Goal: Task Accomplishment & Management: Complete application form

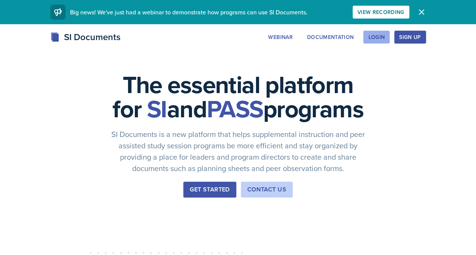
click at [378, 36] on div "Login" at bounding box center [376, 37] width 17 height 6
click at [386, 37] on div "Go to Dashboard" at bounding box center [391, 37] width 58 height 6
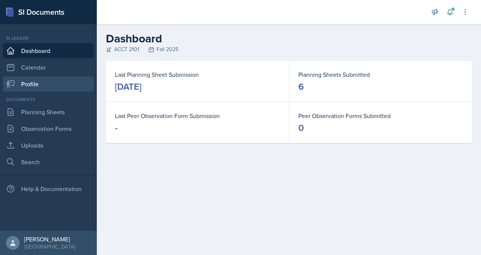
click at [41, 84] on link "Profile" at bounding box center [48, 83] width 91 height 15
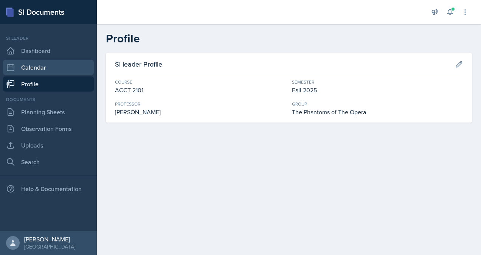
click at [47, 70] on link "Calendar" at bounding box center [48, 67] width 91 height 15
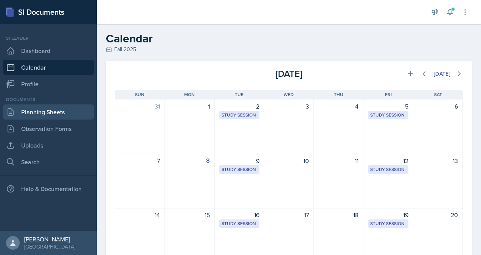
click at [55, 112] on link "Planning Sheets" at bounding box center [48, 111] width 91 height 15
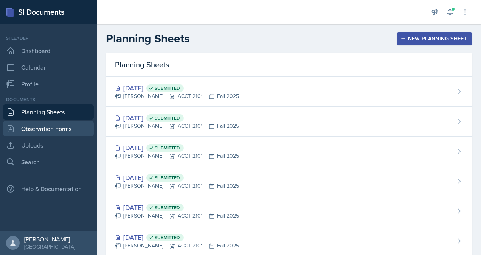
click at [58, 128] on link "Observation Forms" at bounding box center [48, 128] width 91 height 15
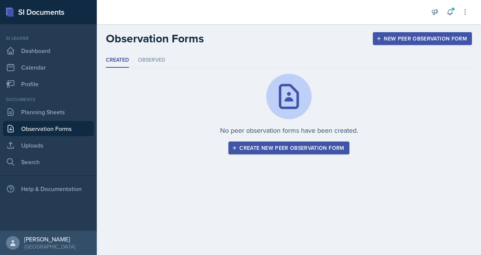
click at [276, 148] on div "Create new peer observation form" at bounding box center [289, 148] width 111 height 6
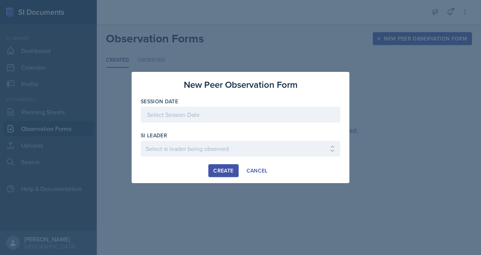
click at [237, 119] on div at bounding box center [241, 115] width 200 height 16
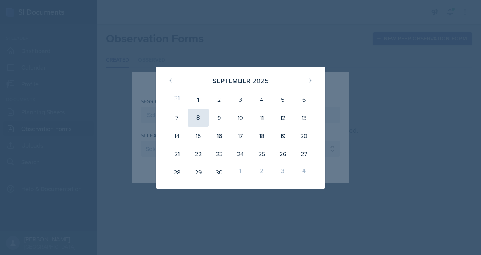
click at [196, 120] on div "8" at bounding box center [198, 118] width 21 height 18
type input "September 8th, 2025"
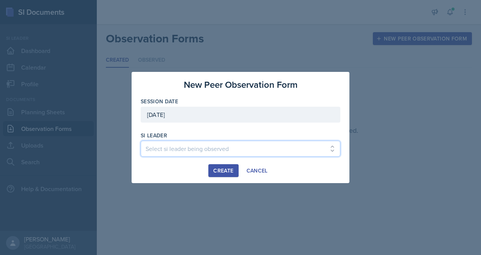
click at [209, 150] on select "Select si leader being observed Rayann Afani / PSYC 2500 / The Phantoms of The …" at bounding box center [241, 149] width 200 height 16
select select "49d72e53-4f85-4919-816a-37354622ab04"
click at [141, 141] on select "Select si leader being observed Rayann Afani / PSYC 2500 / The Phantoms of The …" at bounding box center [241, 149] width 200 height 16
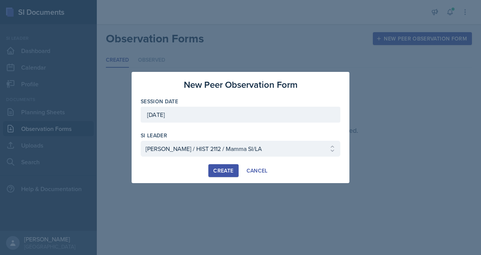
click at [226, 172] on div "Create" at bounding box center [223, 171] width 20 height 6
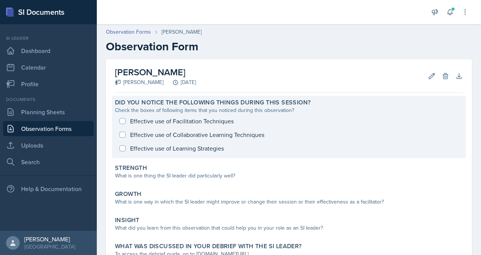
scroll to position [23, 0]
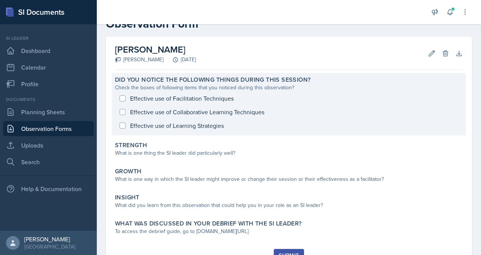
click at [123, 112] on div "Effective use of Facilitation Techniques Effective use of Collaborative Learnin…" at bounding box center [289, 112] width 348 height 41
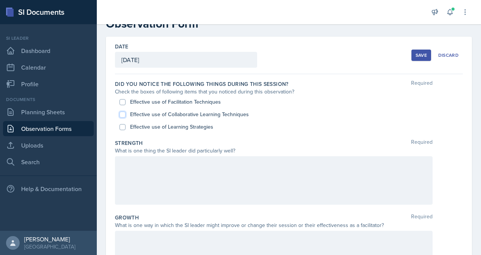
click at [123, 116] on input "Effective use of Collaborative Learning Techniques" at bounding box center [123, 115] width 6 height 6
checkbox input "true"
click at [122, 128] on input "Effective use of Learning Strategies" at bounding box center [123, 127] width 6 height 6
checkbox input "true"
click at [122, 101] on input "Effective use of Facilitation Techniques" at bounding box center [123, 102] width 6 height 6
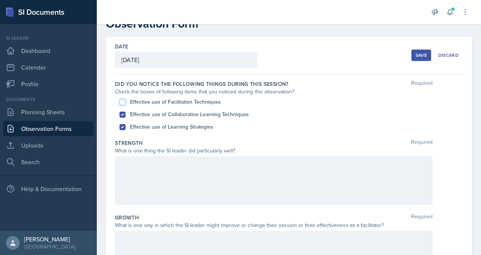
checkbox input "true"
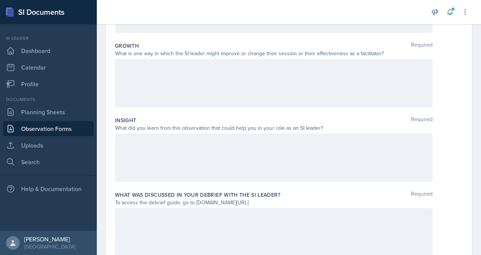
scroll to position [195, 0]
click at [316, 157] on div at bounding box center [274, 157] width 318 height 48
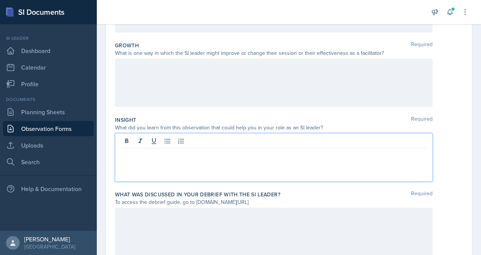
scroll to position [208, 0]
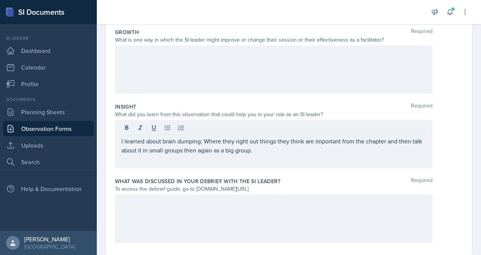
click at [234, 234] on div at bounding box center [274, 219] width 318 height 48
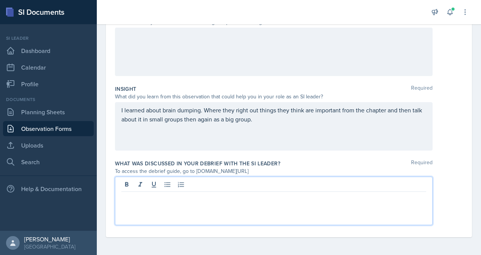
scroll to position [226, 0]
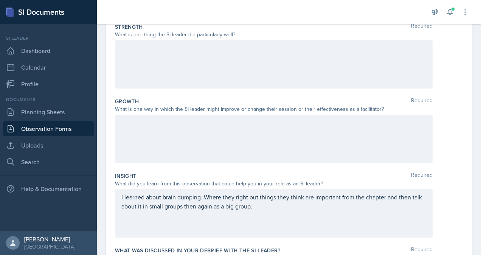
click at [215, 143] on div at bounding box center [274, 139] width 318 height 48
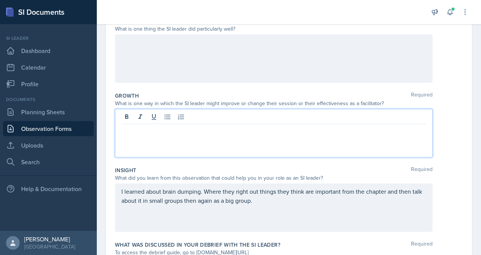
scroll to position [143, 0]
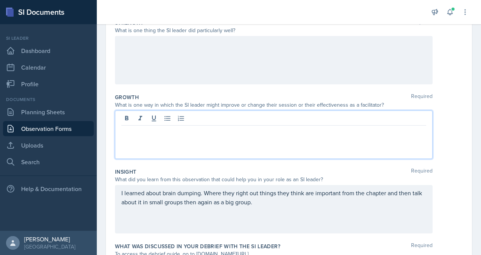
click at [279, 204] on p "I learned about brain dumping. Where they right out things they think are impor…" at bounding box center [273, 197] width 305 height 18
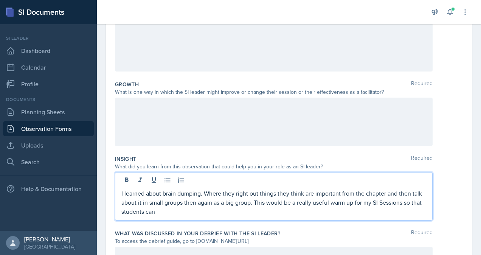
click at [178, 212] on p "I learned about brain dumping. Where they right out things they think are impor…" at bounding box center [273, 202] width 305 height 27
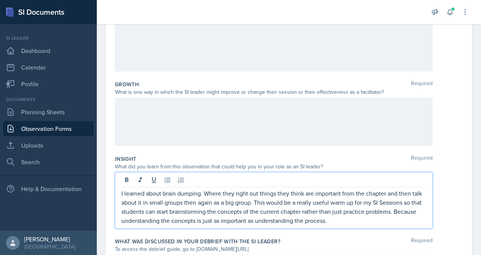
click at [372, 219] on p "I learned about brain dumping. Where they right out things they think are impor…" at bounding box center [273, 207] width 305 height 36
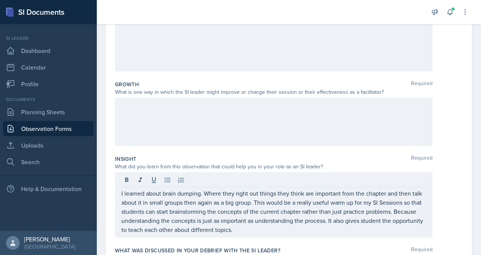
click at [188, 125] on div at bounding box center [274, 122] width 318 height 48
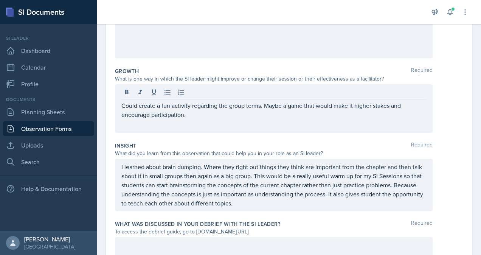
click at [215, 70] on div "Growth Required" at bounding box center [289, 71] width 348 height 8
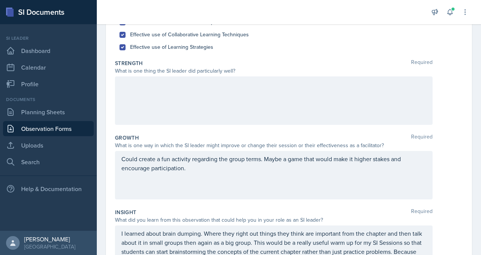
scroll to position [101, 0]
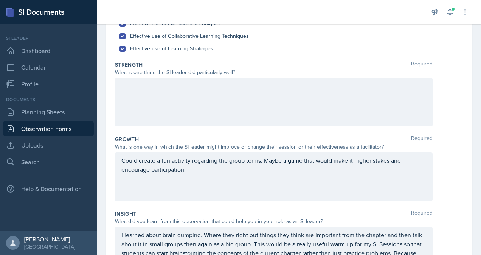
click at [215, 99] on div at bounding box center [274, 102] width 318 height 48
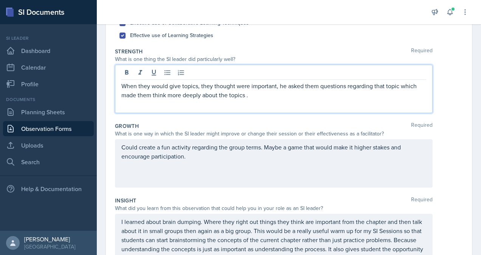
click at [269, 101] on div "When they would give topics, they thought were important, he asked them questio…" at bounding box center [274, 89] width 318 height 48
click at [263, 97] on p "When they would give topics, they thought were important, he asked them questio…" at bounding box center [273, 90] width 305 height 18
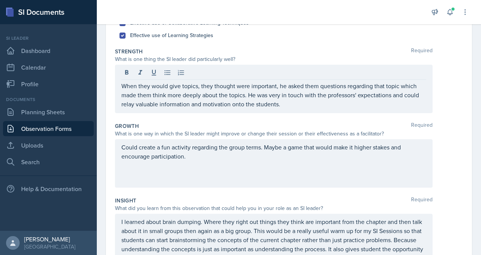
click at [303, 56] on div "What is one thing the SI leader did particularly well?" at bounding box center [274, 59] width 318 height 8
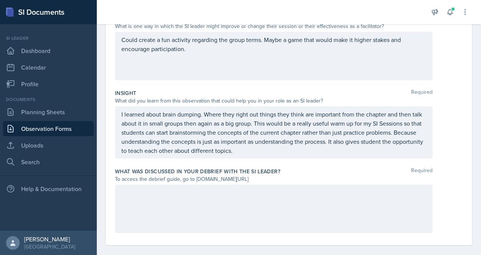
scroll to position [229, 0]
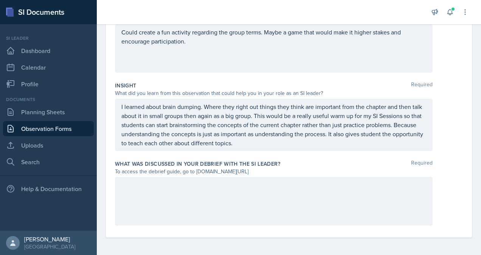
click at [272, 196] on div at bounding box center [274, 201] width 318 height 48
click at [338, 164] on div "What was discussed in your debrief with the SI Leader? Required" at bounding box center [289, 164] width 348 height 8
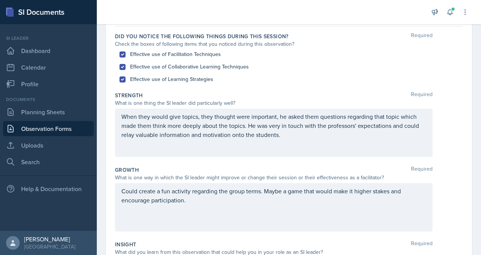
click at [292, 145] on div "When they would give topics, they thought were important, he asked them questio…" at bounding box center [274, 133] width 318 height 48
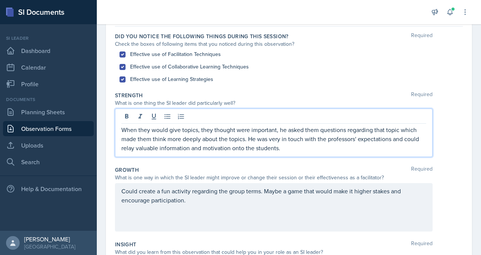
scroll to position [83, 0]
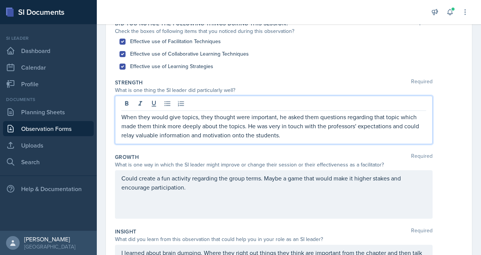
click at [291, 135] on p "When they would give topics, they thought were important, he asked them questio…" at bounding box center [273, 125] width 305 height 27
click at [322, 136] on p "When they would give topics, they thought were important, he asked them questio…" at bounding box center [273, 125] width 305 height 27
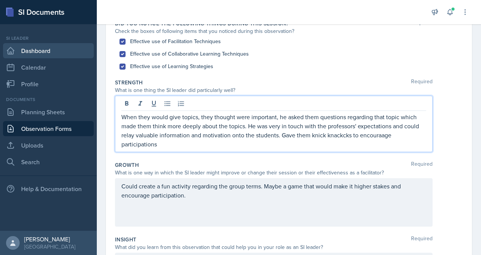
click at [43, 52] on link "Dashboard" at bounding box center [48, 50] width 91 height 15
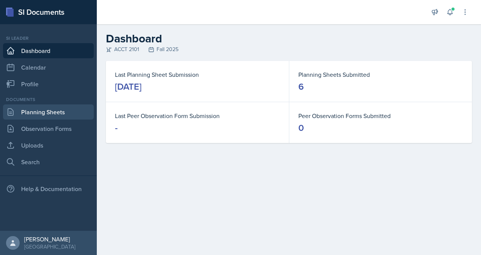
click at [34, 116] on link "Planning Sheets" at bounding box center [48, 111] width 91 height 15
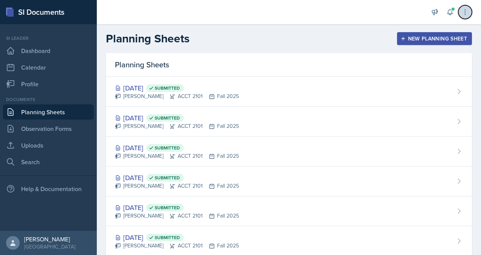
click at [466, 14] on icon at bounding box center [466, 12] width 8 height 8
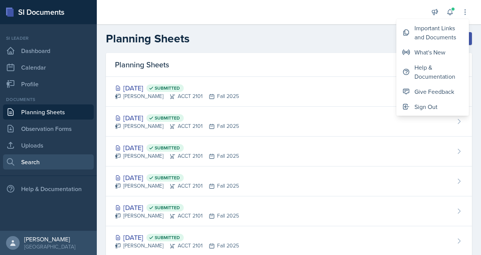
click at [62, 159] on link "Search" at bounding box center [48, 161] width 91 height 15
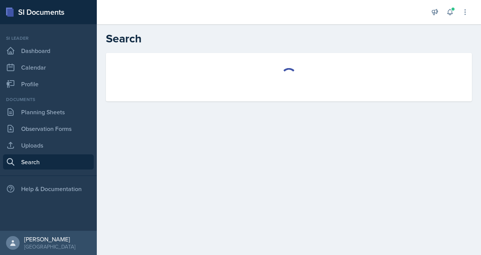
select select "all"
select select "1"
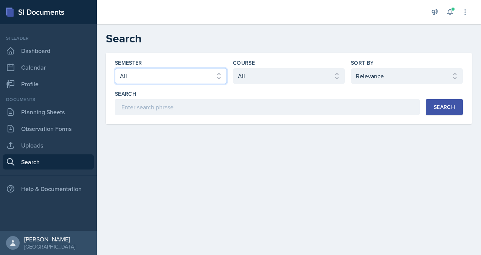
click at [196, 79] on select "Select semester All Fall 2025 Summer 2025 Spring 2025 Fall 2024 Summer 2024 Spr…" at bounding box center [171, 76] width 112 height 16
select select "2bed604d-1099-4043-b1bc-2365e8740244"
click at [115, 68] on select "Select semester All Fall 2025 Summer 2025 Spring 2025 Fall 2024 Summer 2024 Spr…" at bounding box center [171, 76] width 112 height 16
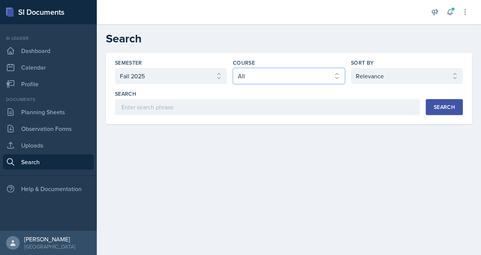
click at [320, 74] on select "Select course All ACCT 2101 ACCT 2102 ACCT 4050 ANTH 1102 ANTH 3301 ARCH 1000 A…" at bounding box center [289, 76] width 112 height 16
select select "e03f2d5a-f3a5-4e0e-9167-550ff5b2876a"
click at [233, 68] on select "Select course All ACCT 2101 ACCT 2102 ACCT 4050 ANTH 1102 ANTH 3301 ARCH 1000 A…" at bounding box center [289, 76] width 112 height 16
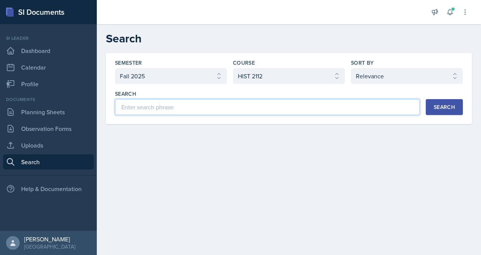
click at [388, 107] on input at bounding box center [267, 107] width 305 height 16
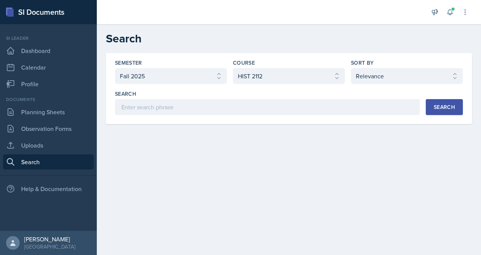
click at [452, 107] on div "Search" at bounding box center [444, 107] width 21 height 6
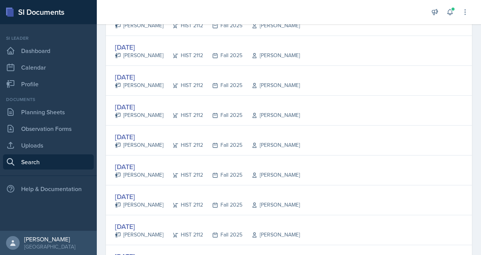
scroll to position [538, 0]
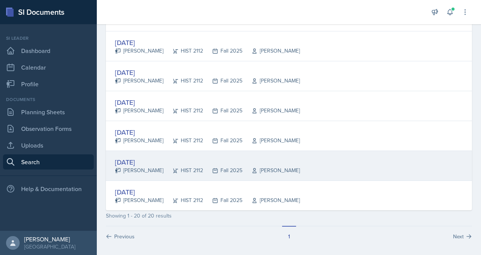
click at [153, 169] on div "Tanner Deckard" at bounding box center [139, 171] width 48 height 8
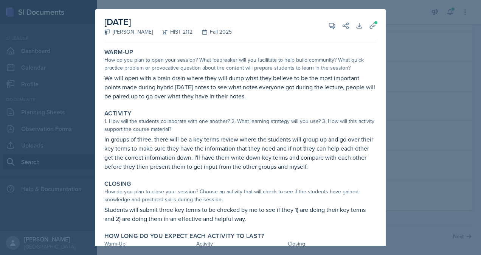
scroll to position [24, 0]
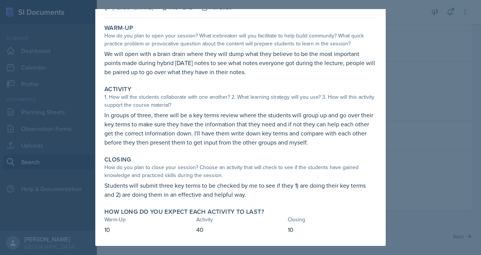
click at [415, 81] on div at bounding box center [240, 127] width 481 height 255
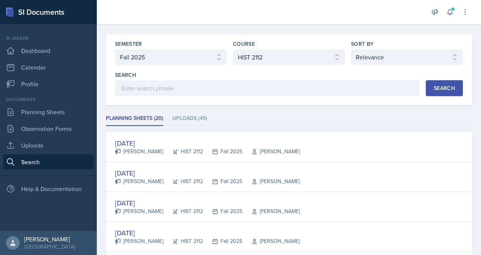
scroll to position [0, 0]
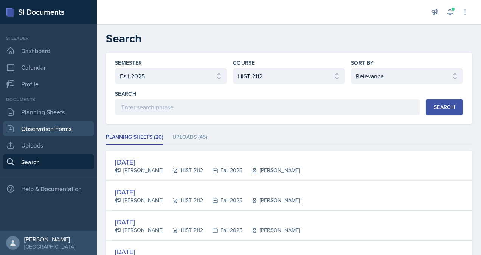
click at [67, 127] on link "Observation Forms" at bounding box center [48, 128] width 91 height 15
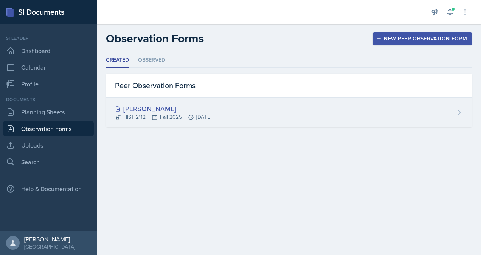
click at [231, 117] on div "Tanner Deckard HIST 2112 Fall 2025 Sep 8th, 2025" at bounding box center [289, 113] width 366 height 30
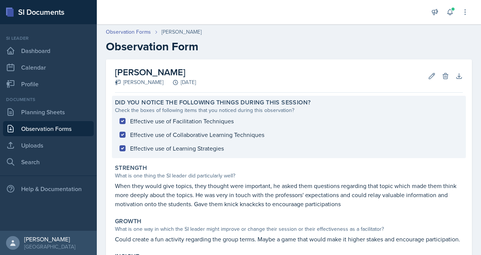
scroll to position [138, 0]
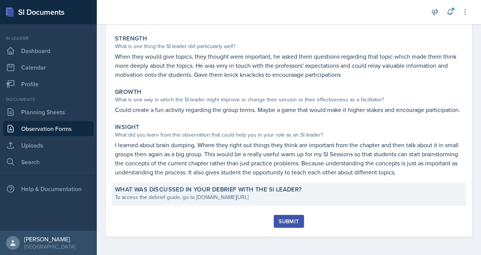
click at [255, 195] on div "To access the debrief guide, go to www.tinyurl.com/obsvdebriefguide" at bounding box center [289, 197] width 348 height 8
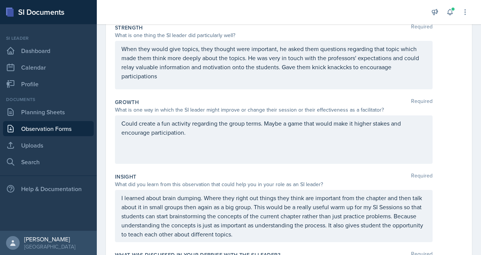
scroll to position [229, 0]
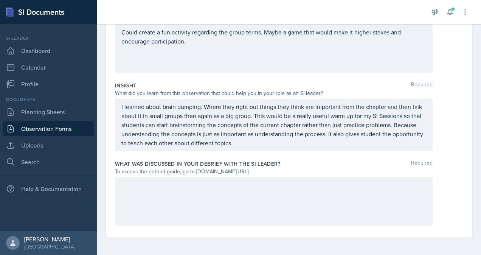
click at [252, 207] on div at bounding box center [274, 201] width 318 height 48
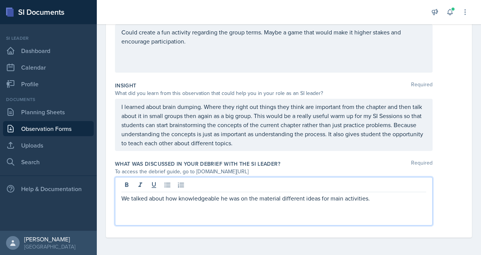
click at [461, 123] on div "Date September 8th, 2025 September 2025 31 1 2 3 4 5 6 7 8 9 10 11 12 13 14 15 …" at bounding box center [289, 34] width 366 height 408
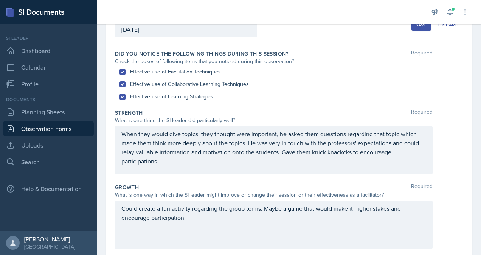
scroll to position [0, 0]
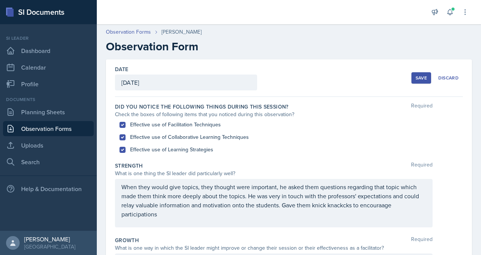
click at [417, 77] on div "Save" at bounding box center [421, 78] width 11 height 6
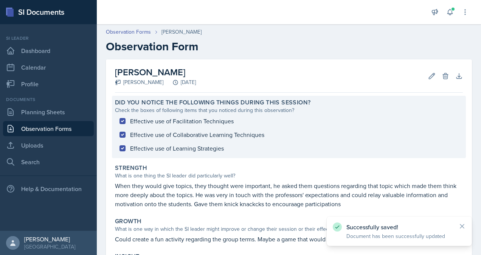
scroll to position [147, 0]
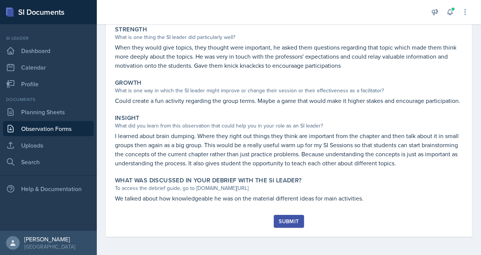
click at [284, 219] on div "Submit" at bounding box center [289, 221] width 20 height 6
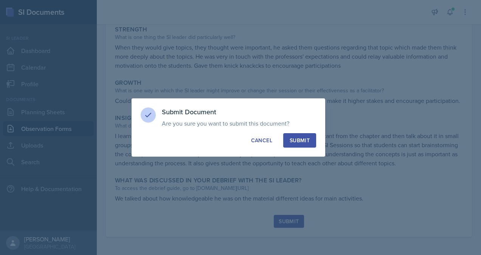
click at [309, 142] on div "Submit" at bounding box center [300, 141] width 20 height 8
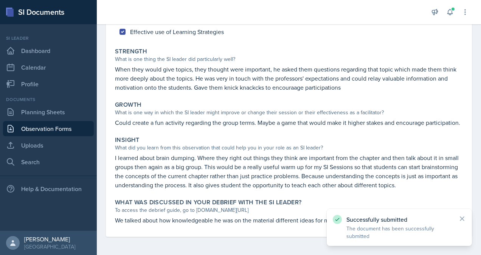
scroll to position [0, 0]
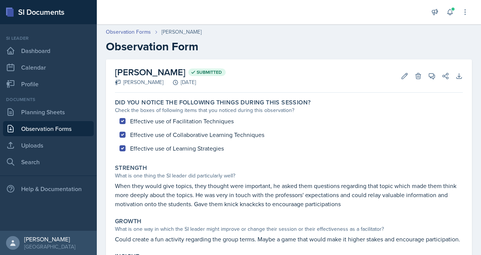
click at [46, 128] on link "Observation Forms" at bounding box center [48, 128] width 91 height 15
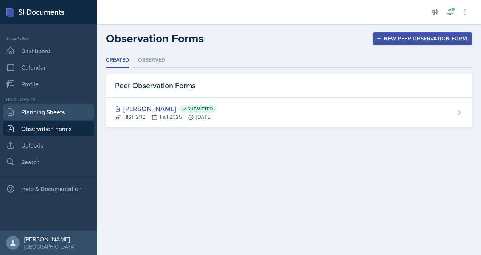
click at [38, 106] on link "Planning Sheets" at bounding box center [48, 111] width 91 height 15
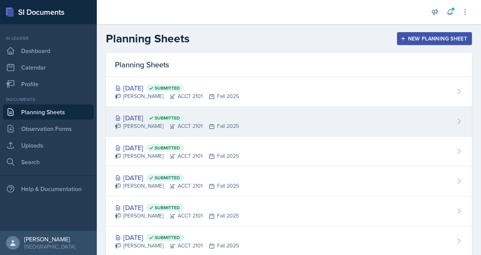
click at [165, 120] on div "Sep 9th, 2025 Submitted" at bounding box center [177, 118] width 124 height 10
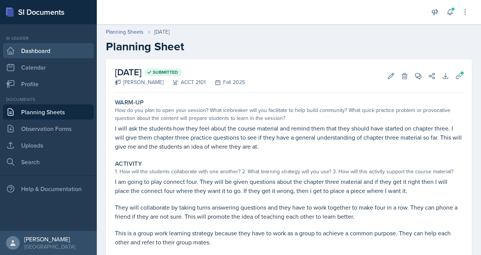
click at [40, 54] on link "Dashboard" at bounding box center [48, 50] width 91 height 15
